Goal: Task Accomplishment & Management: Manage account settings

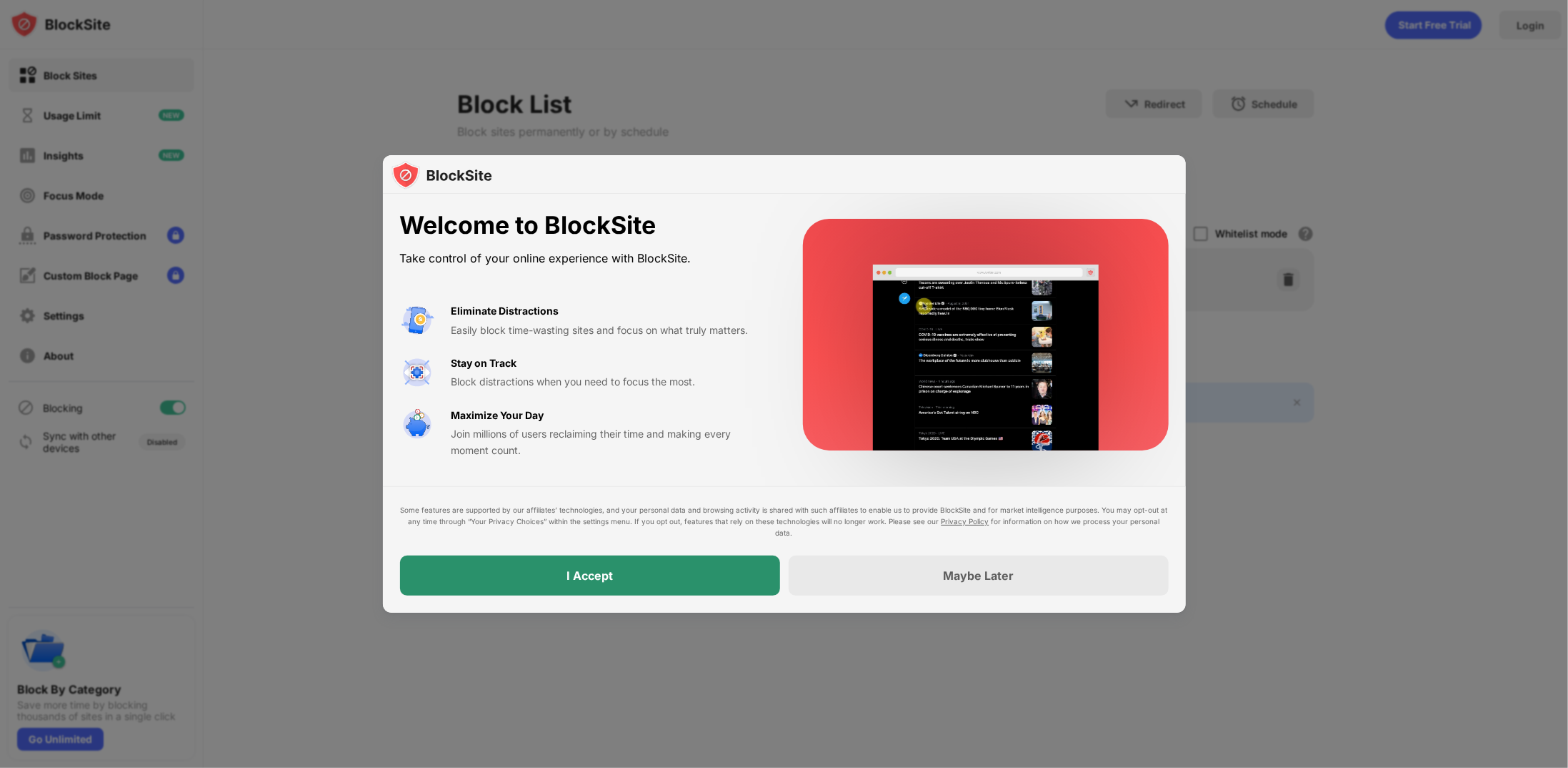
click at [728, 575] on div "I Accept" at bounding box center [590, 575] width 380 height 40
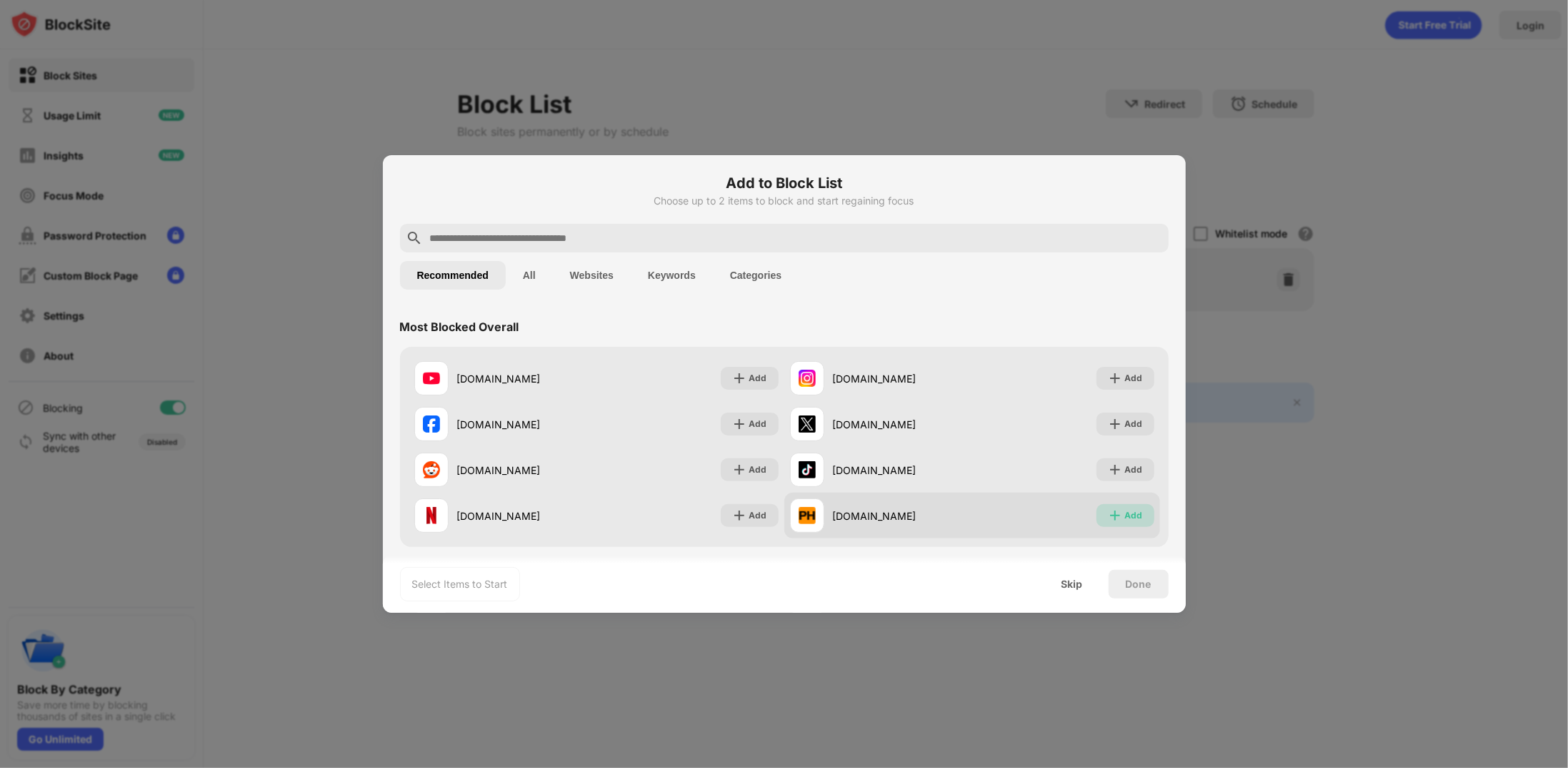
click at [1129, 512] on div "Add" at bounding box center [1135, 515] width 18 height 14
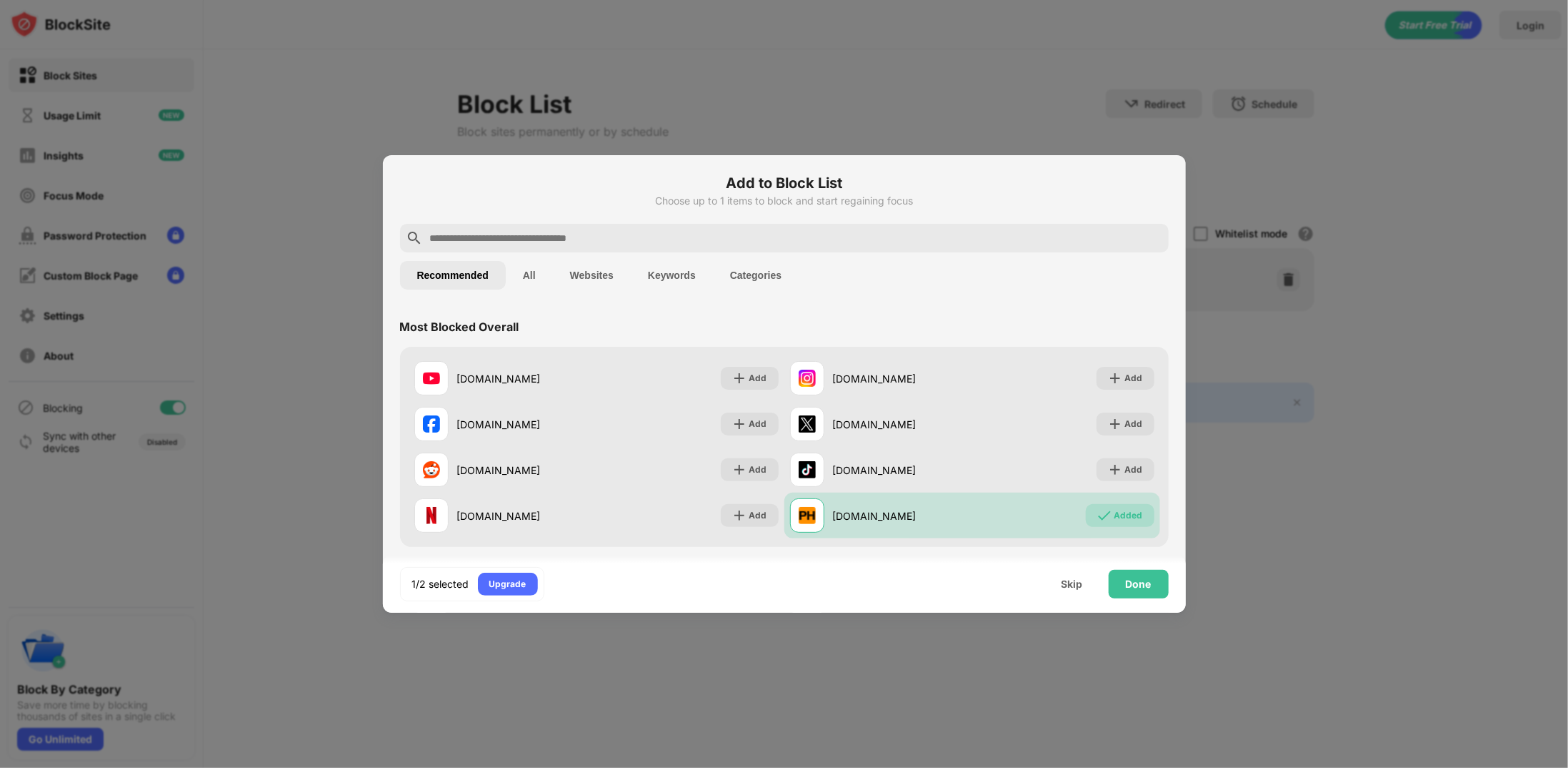
click at [618, 231] on input "text" at bounding box center [796, 238] width 734 height 17
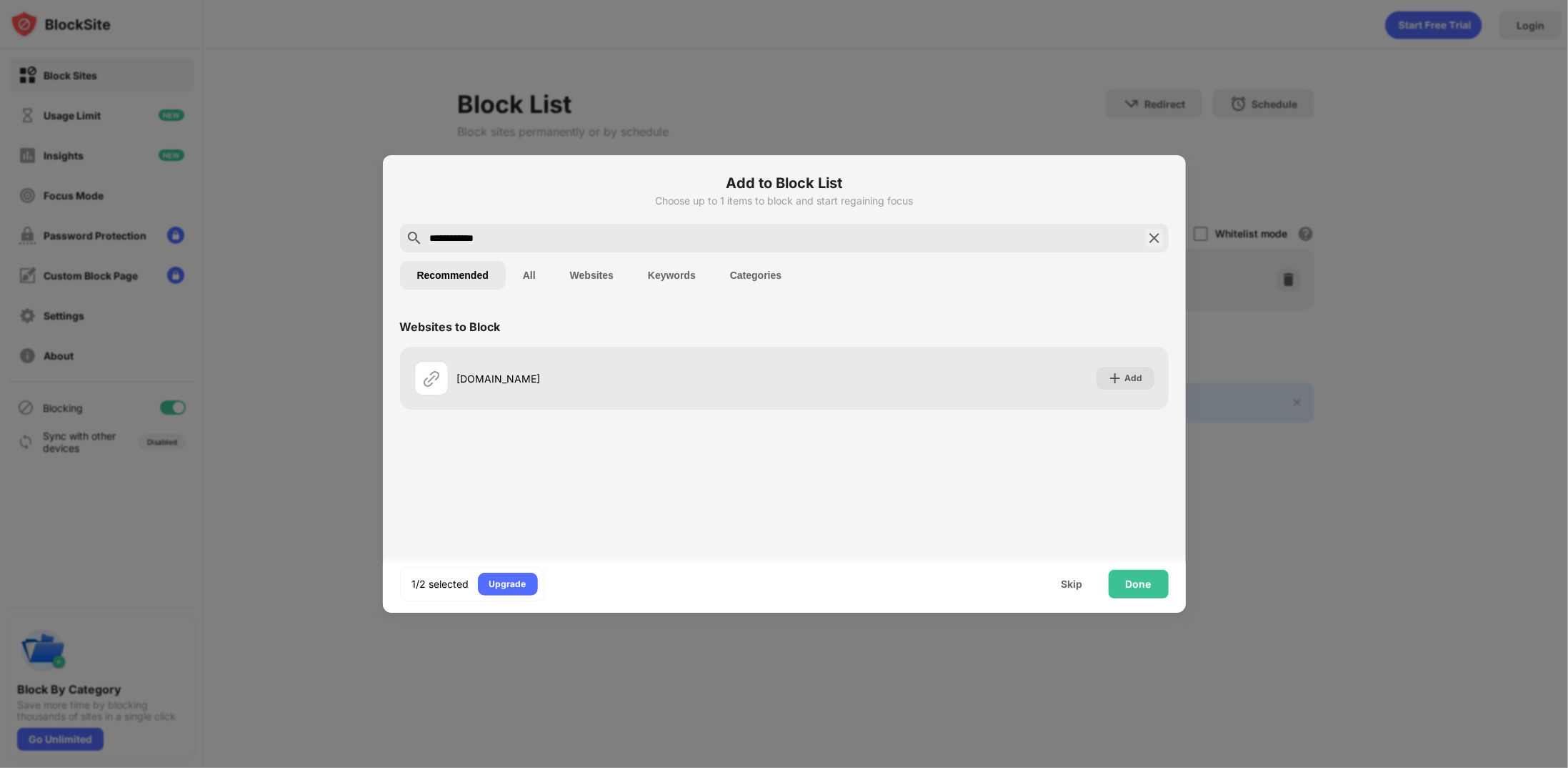
type input "**********"
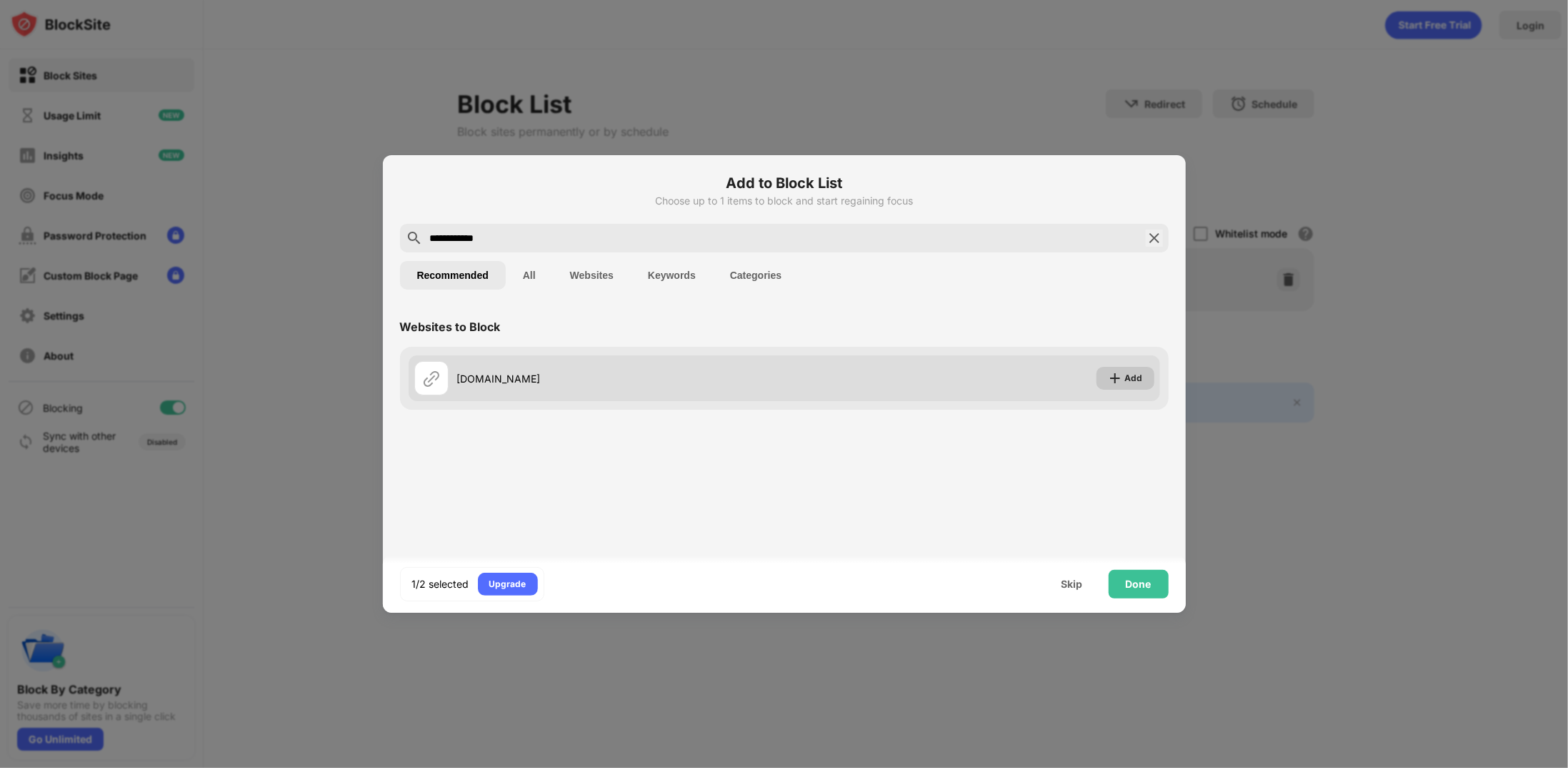
click at [1135, 374] on div "Add" at bounding box center [1135, 377] width 18 height 14
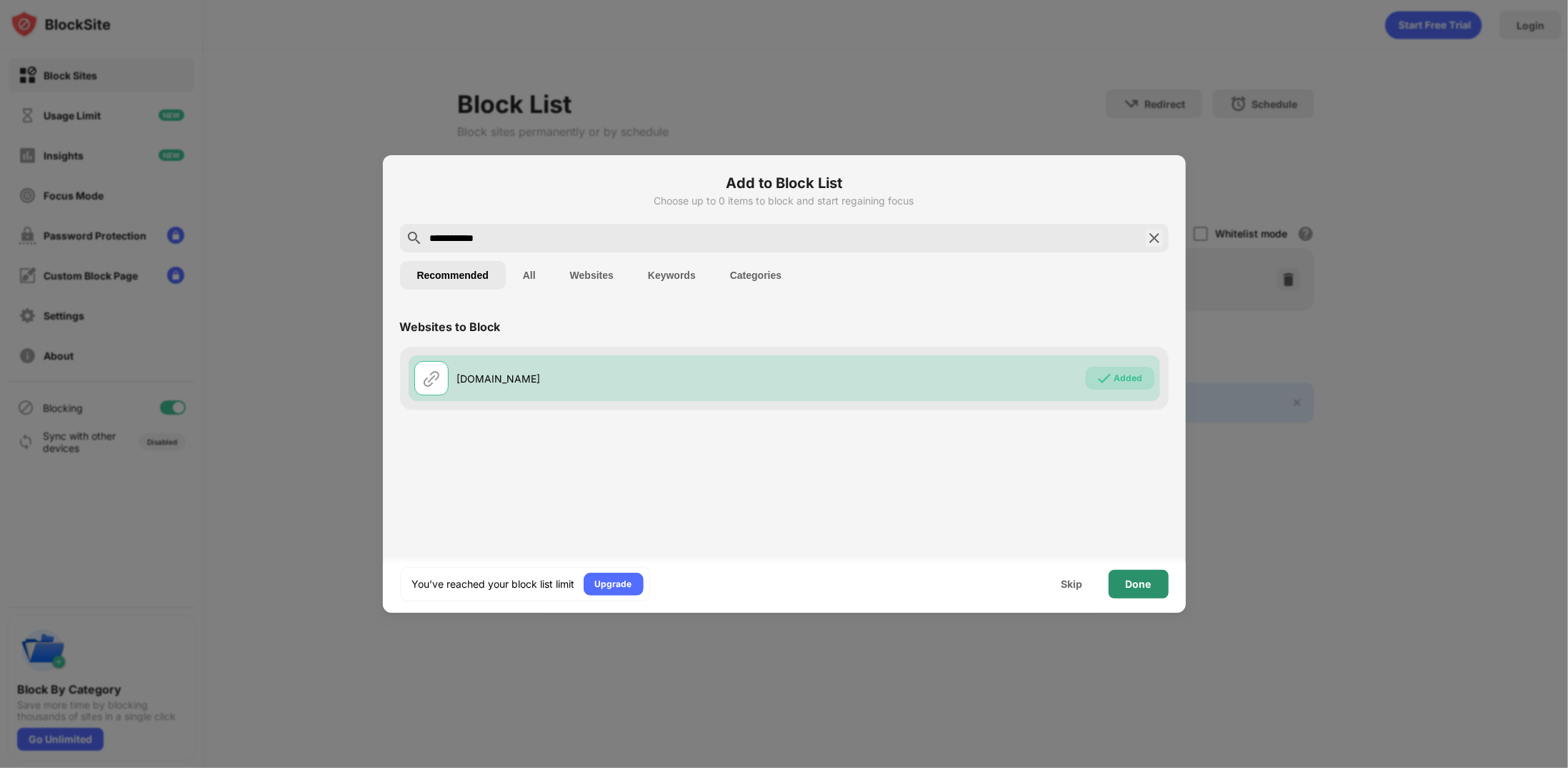
click at [1123, 582] on div "Done" at bounding box center [1138, 583] width 60 height 29
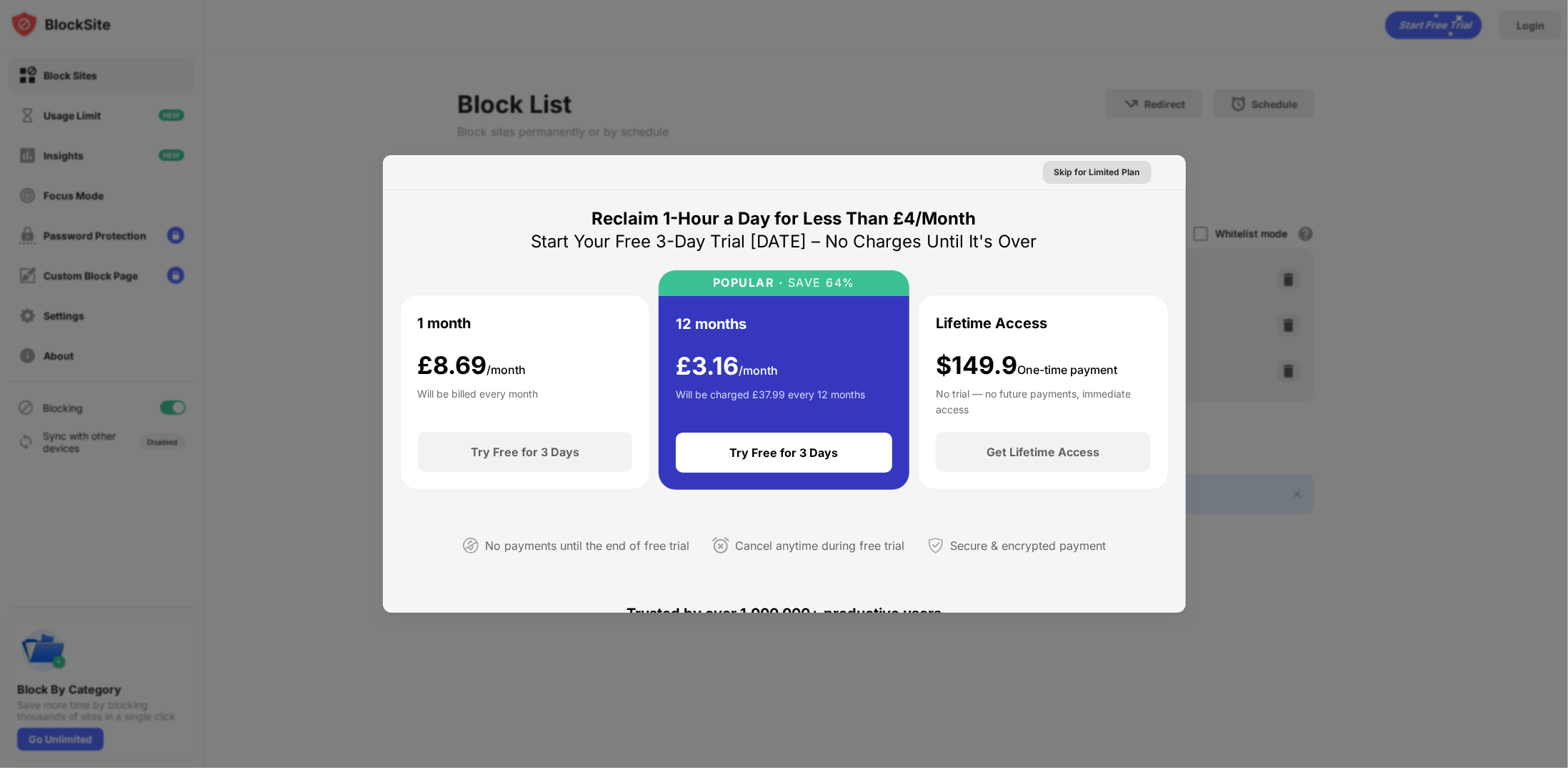
click at [1105, 170] on div "Skip for Limited Plan" at bounding box center [1097, 172] width 86 height 14
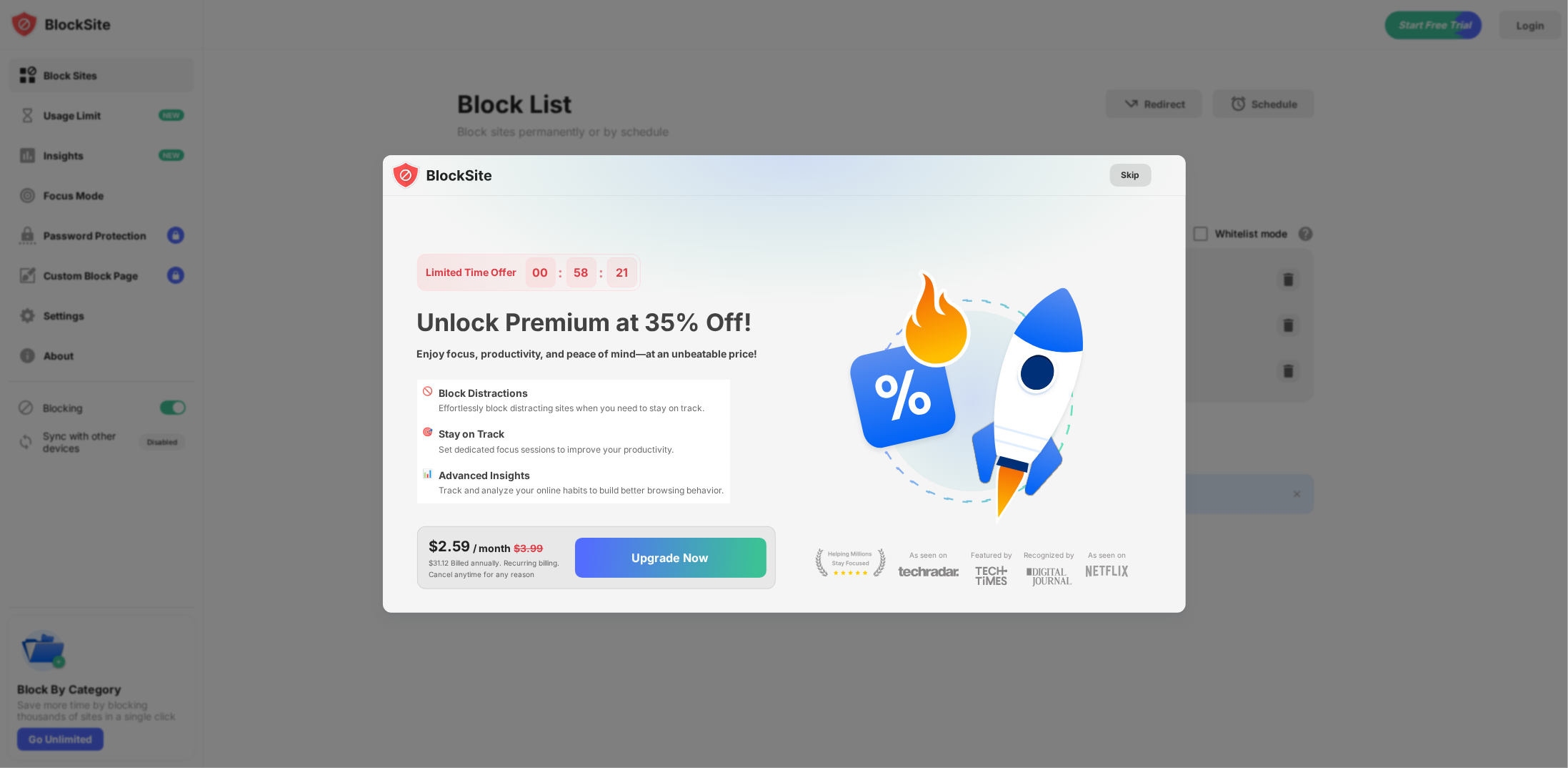
click at [1138, 181] on div "Skip" at bounding box center [1131, 175] width 19 height 14
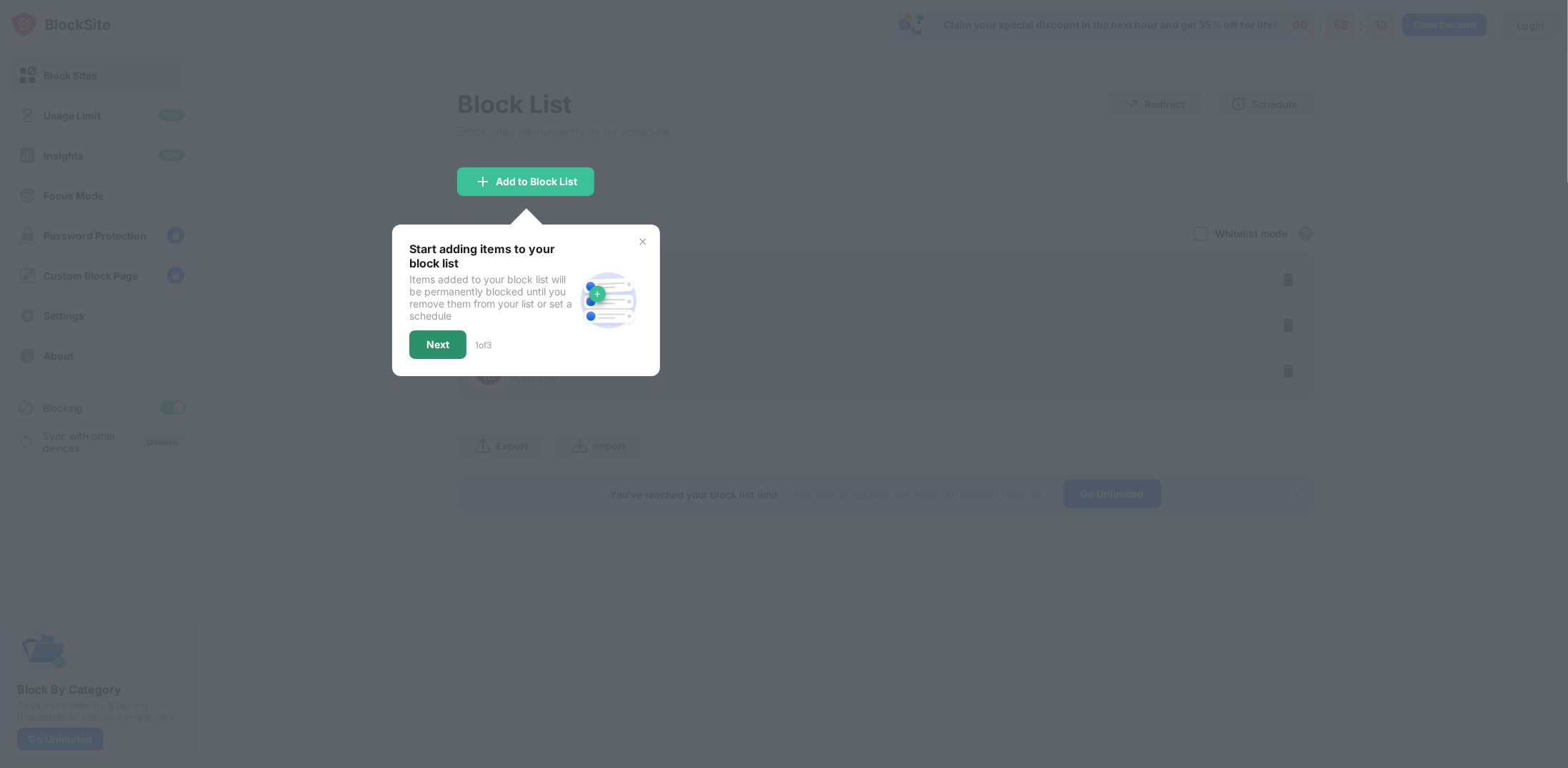
click at [438, 343] on div "Next" at bounding box center [438, 344] width 23 height 11
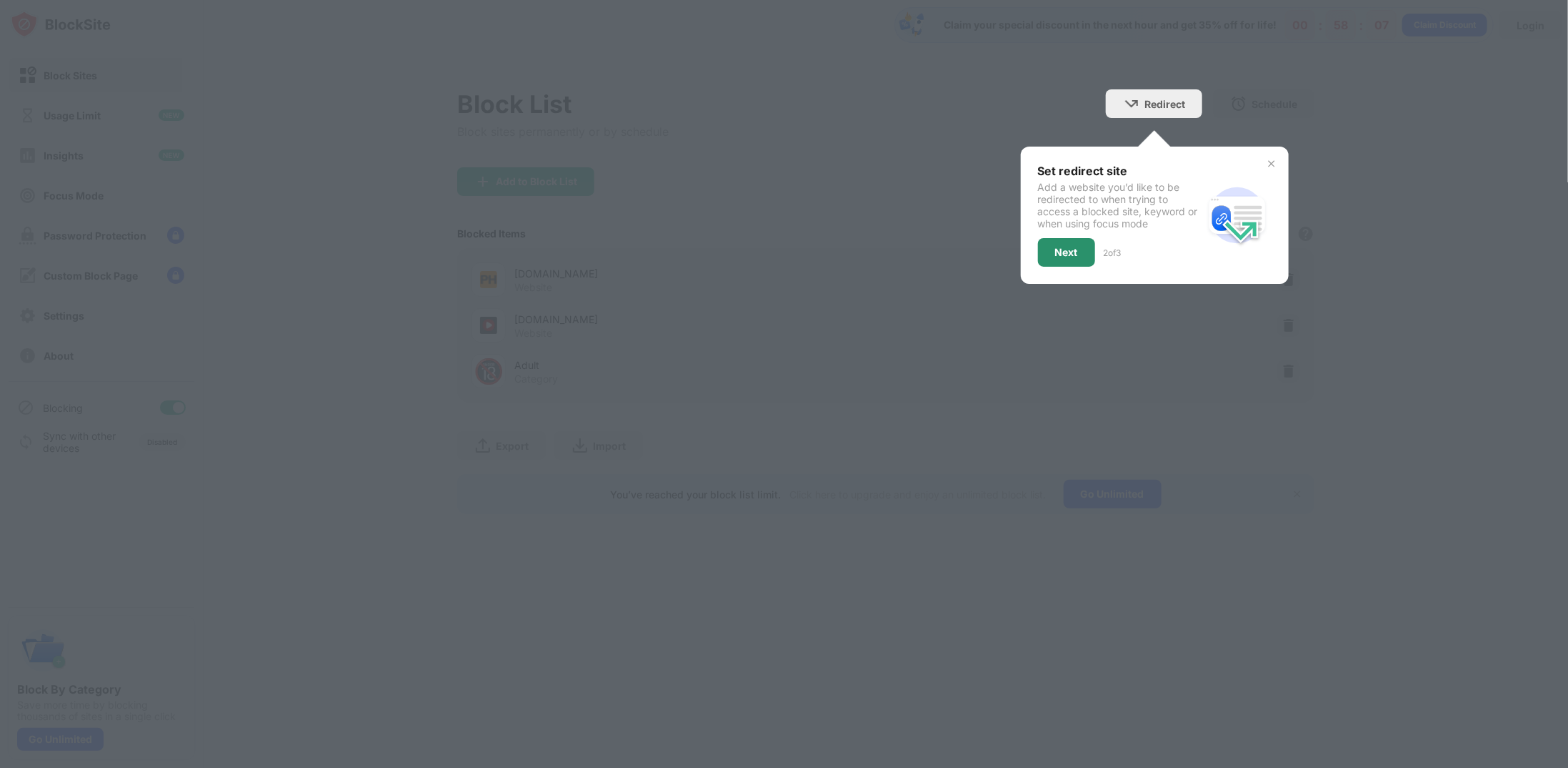
click at [1083, 257] on div "Next" at bounding box center [1066, 252] width 57 height 29
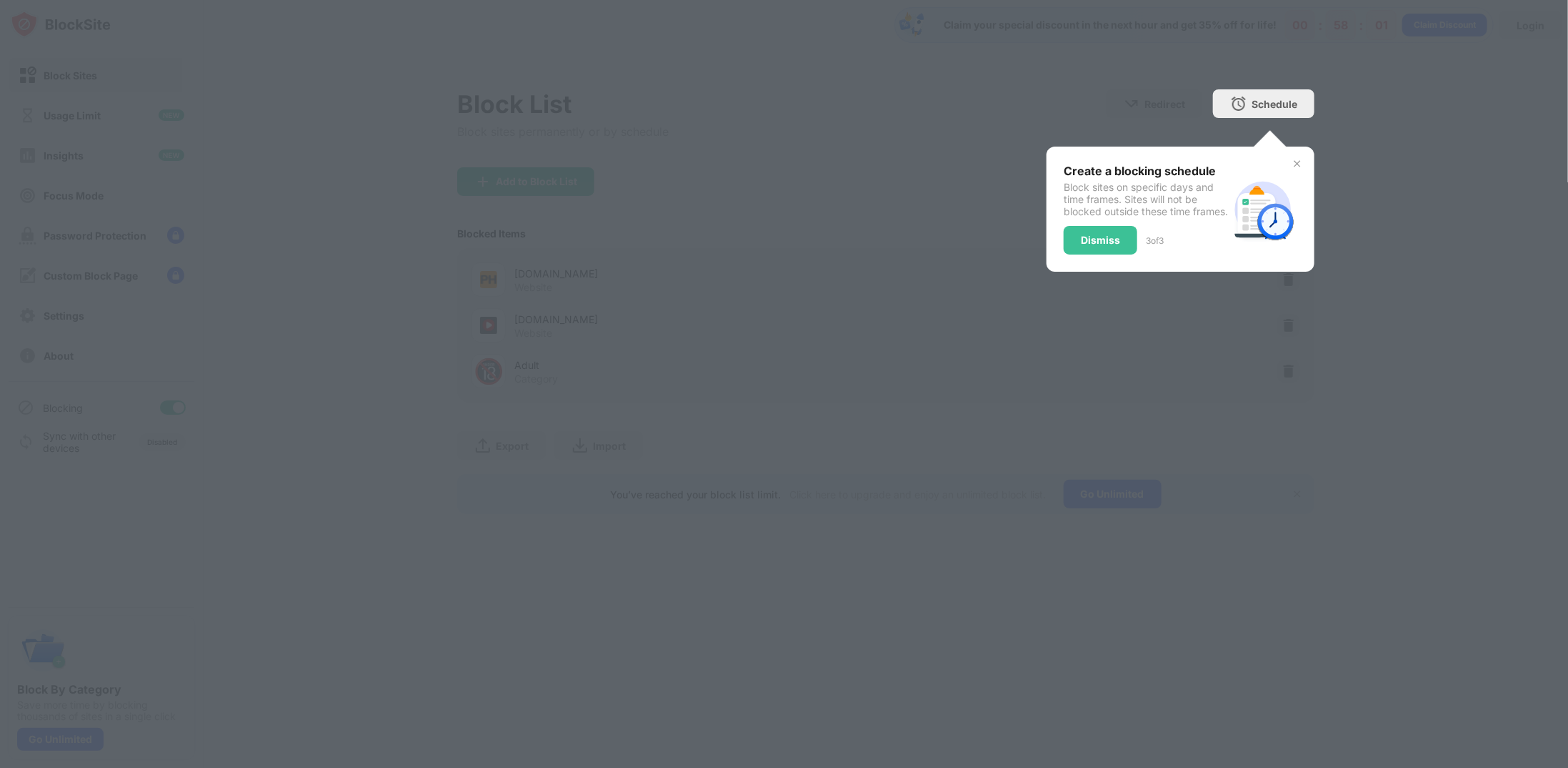
click at [1085, 246] on div "Dismiss" at bounding box center [1100, 239] width 39 height 11
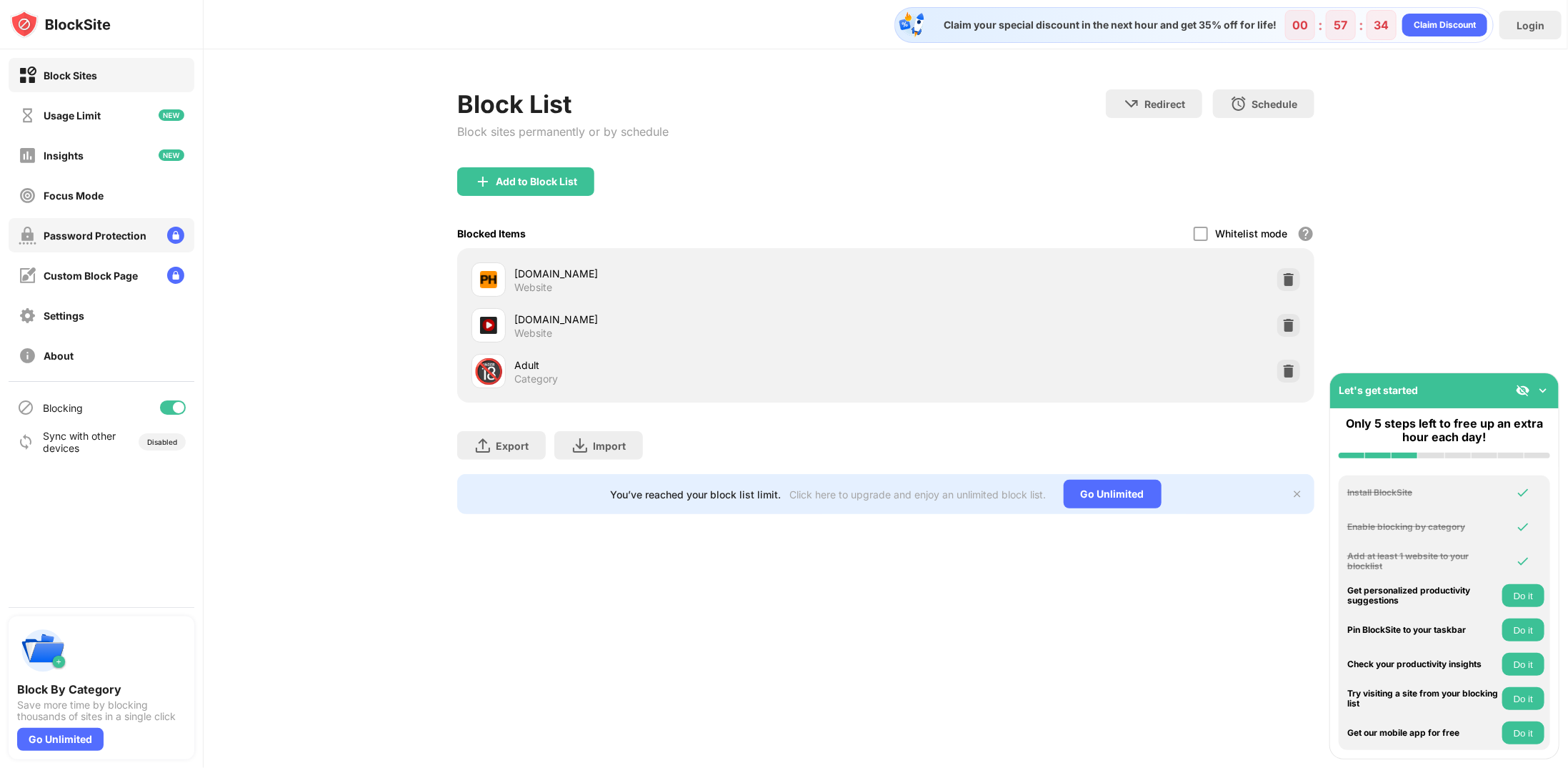
click at [180, 235] on img at bounding box center [176, 235] width 17 height 17
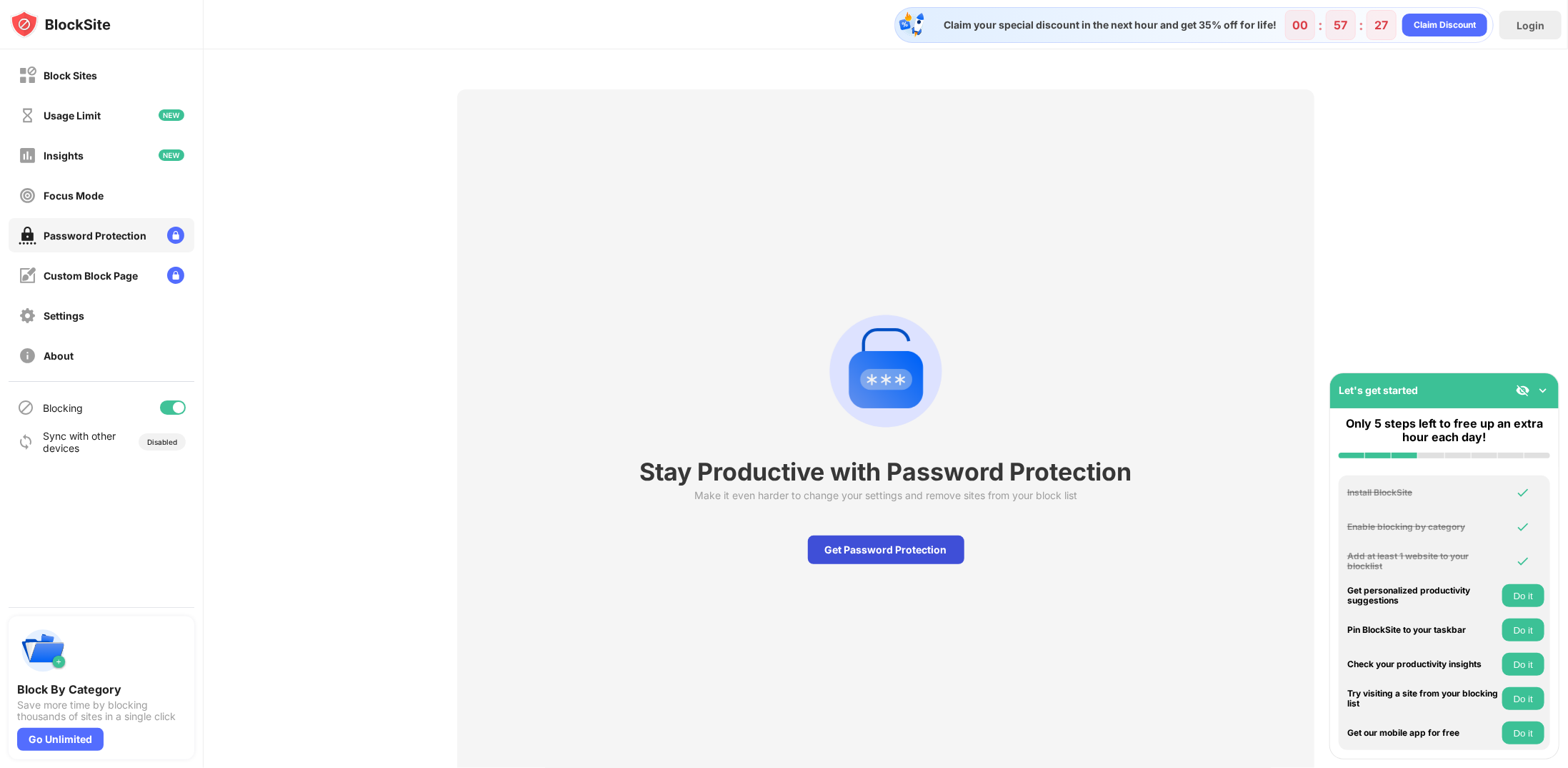
click at [860, 554] on div "Get Password Protection" at bounding box center [886, 549] width 156 height 29
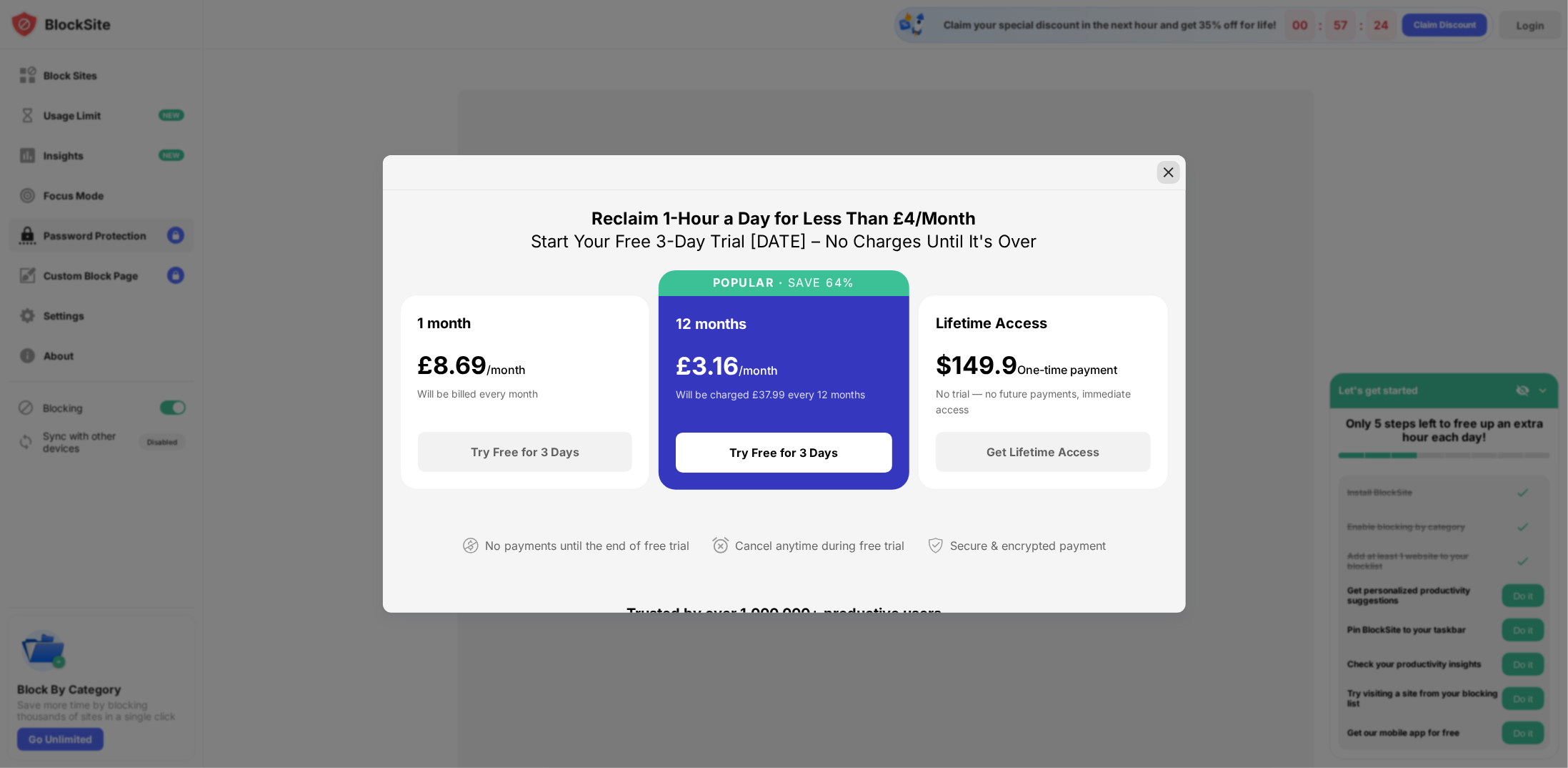
click at [1169, 172] on img at bounding box center [1169, 172] width 14 height 14
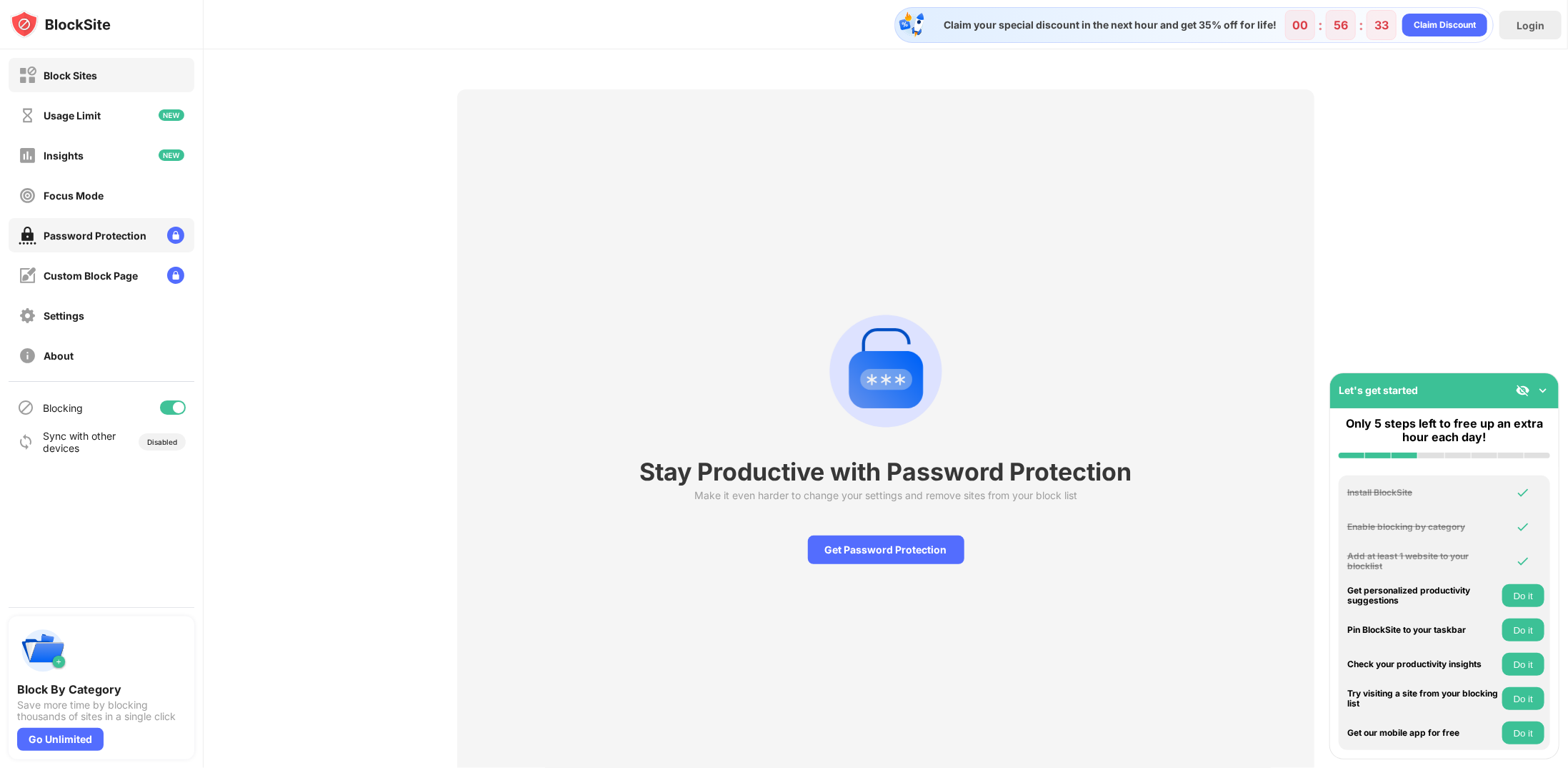
click at [102, 76] on div "Block Sites" at bounding box center [102, 75] width 186 height 34
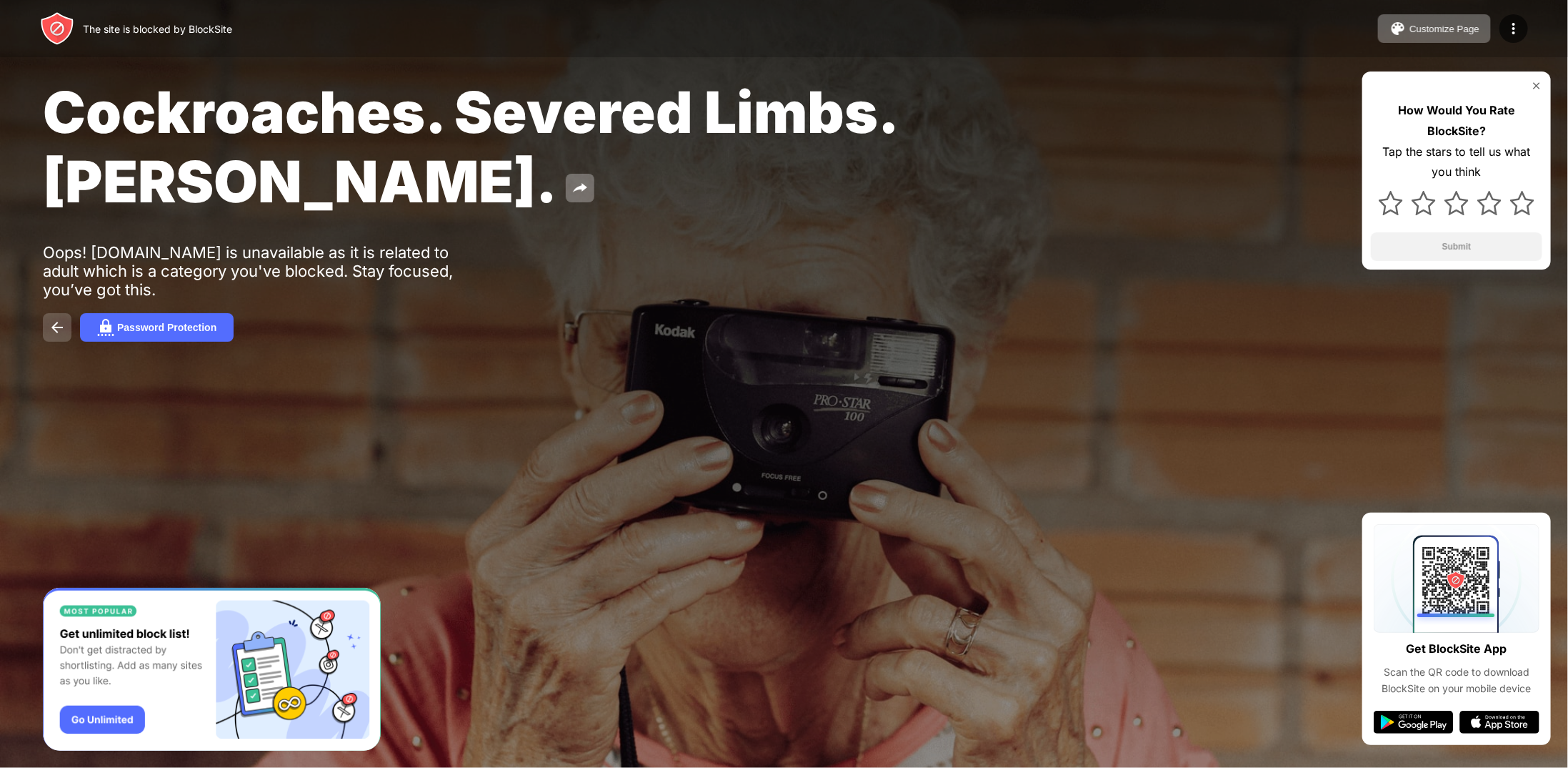
click at [52, 325] on img at bounding box center [57, 327] width 17 height 17
click at [64, 333] on img at bounding box center [57, 327] width 17 height 17
click at [1506, 21] on div at bounding box center [1514, 28] width 29 height 29
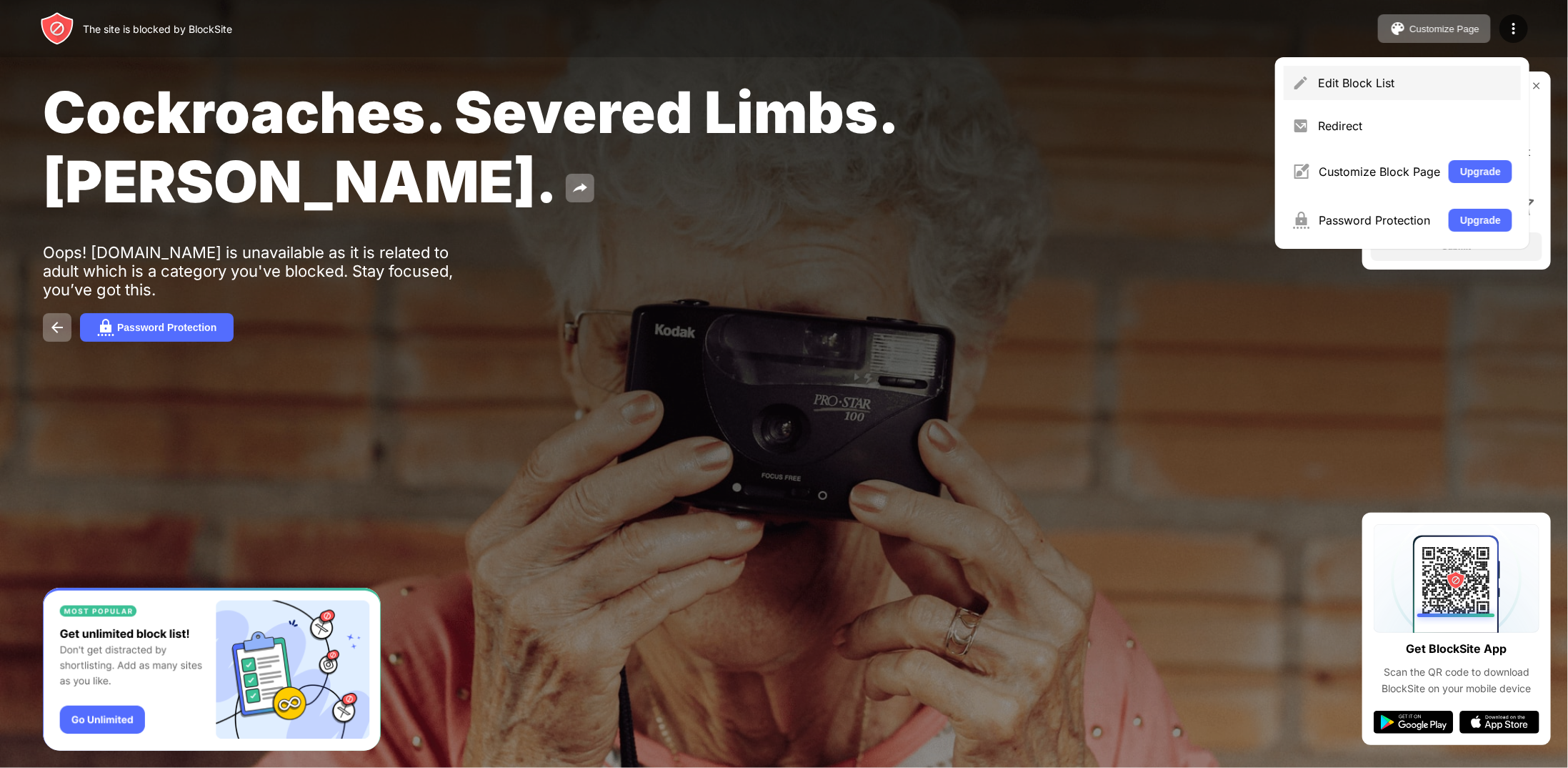
click at [1394, 90] on div "Edit Block List" at bounding box center [1403, 83] width 237 height 34
